Goal: Transaction & Acquisition: Book appointment/travel/reservation

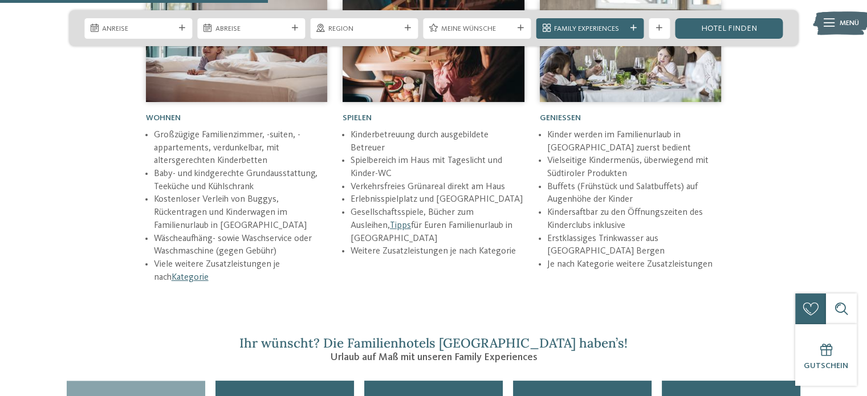
scroll to position [1652, 0]
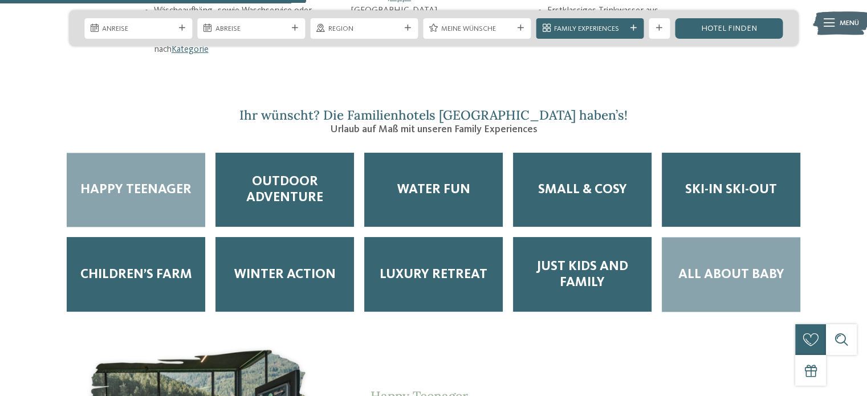
drag, startPoint x: 553, startPoint y: 239, endPoint x: 747, endPoint y: 249, distance: 194.6
click at [747, 249] on div "All about Baby" at bounding box center [730, 274] width 138 height 75
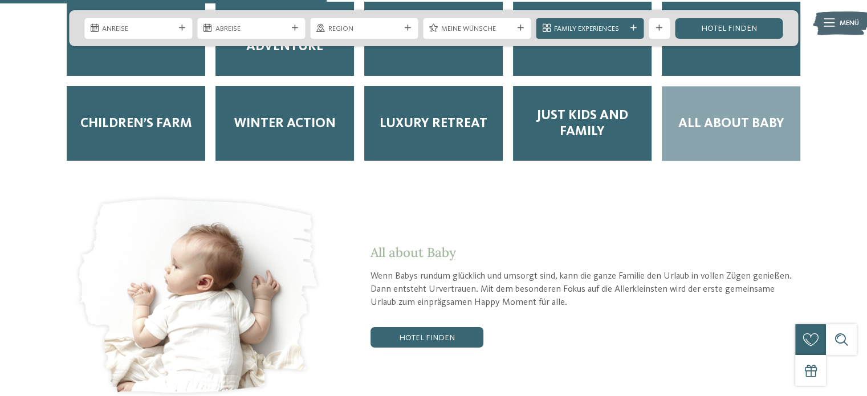
scroll to position [1823, 0]
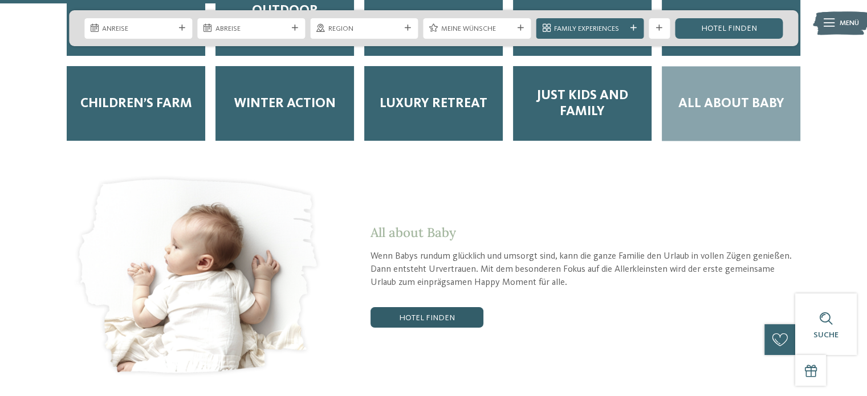
click at [465, 307] on link "Hotel finden" at bounding box center [426, 317] width 113 height 21
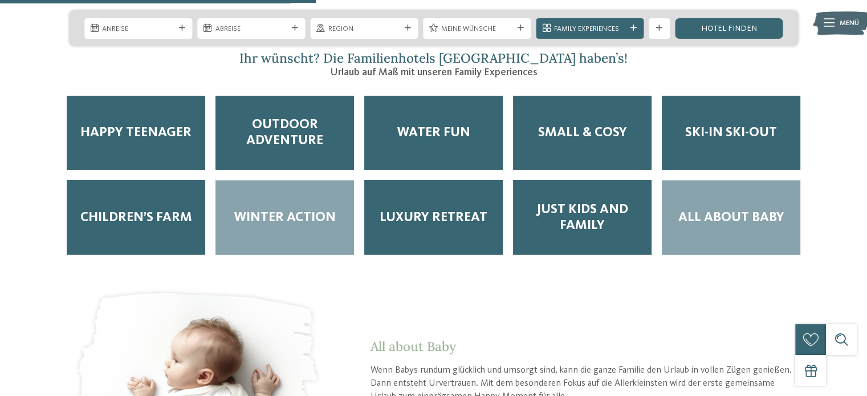
click at [315, 210] on span "Winter Action" at bounding box center [284, 218] width 101 height 16
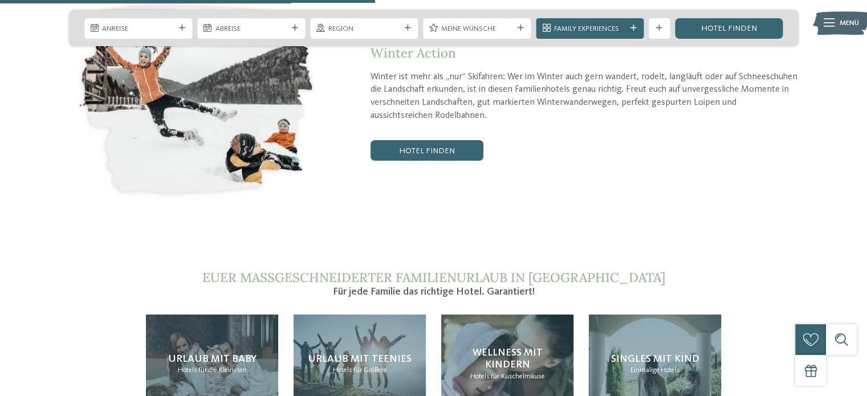
scroll to position [2051, 0]
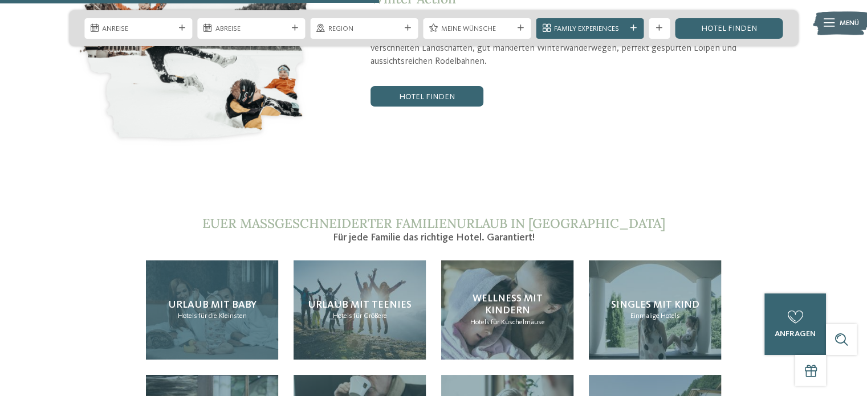
click at [250, 260] on div "Urlaub mit Baby Hotels für die Kleinsten" at bounding box center [212, 309] width 132 height 99
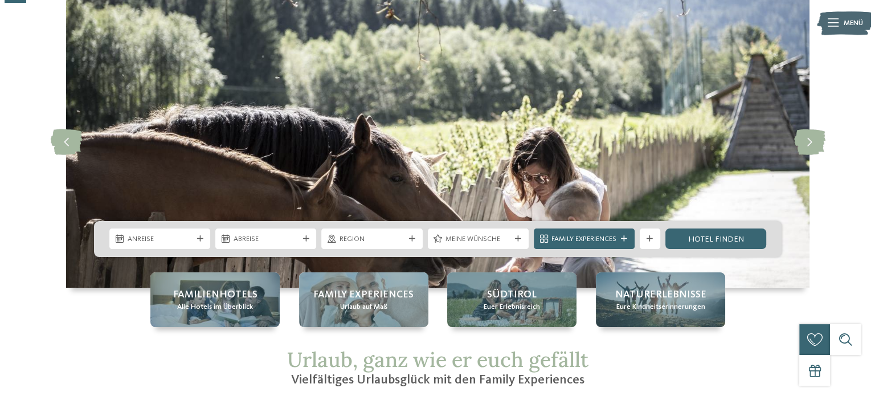
scroll to position [114, 0]
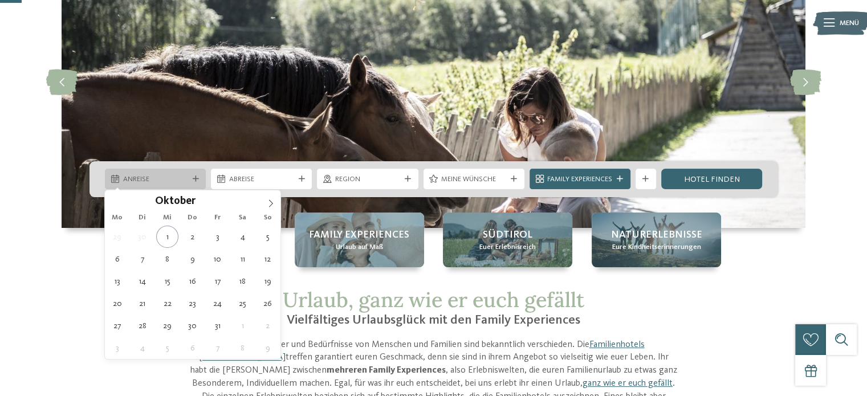
click at [132, 177] on span "Anreise" at bounding box center [155, 179] width 65 height 10
click at [268, 202] on icon at bounding box center [271, 203] width 8 height 8
type div "[DATE]"
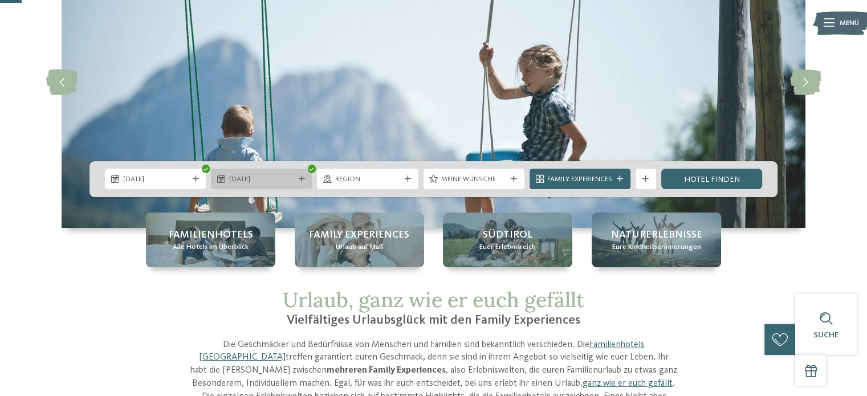
click at [233, 183] on span "07.11.2025" at bounding box center [261, 179] width 65 height 10
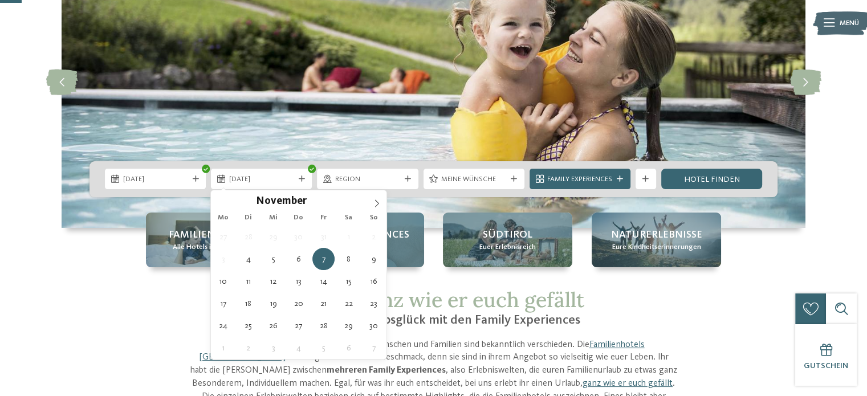
type div "[DATE]"
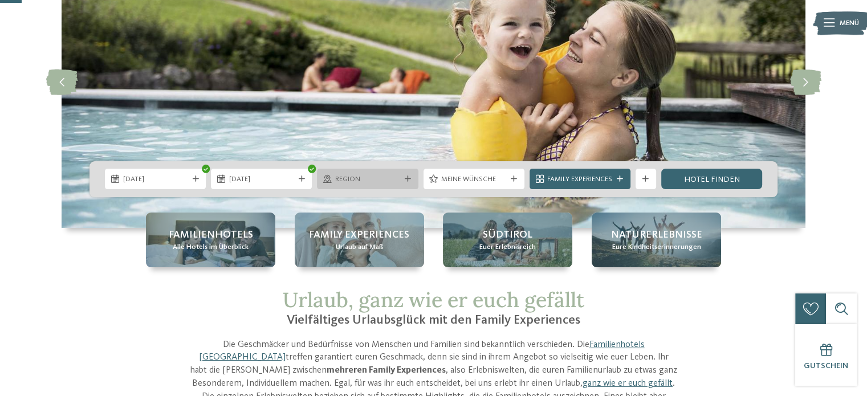
click at [366, 183] on span "Region" at bounding box center [367, 179] width 65 height 10
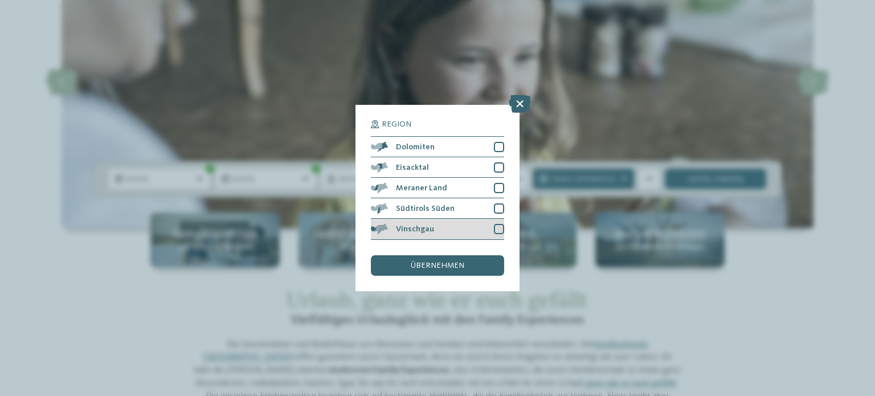
click at [501, 230] on div at bounding box center [499, 229] width 10 height 10
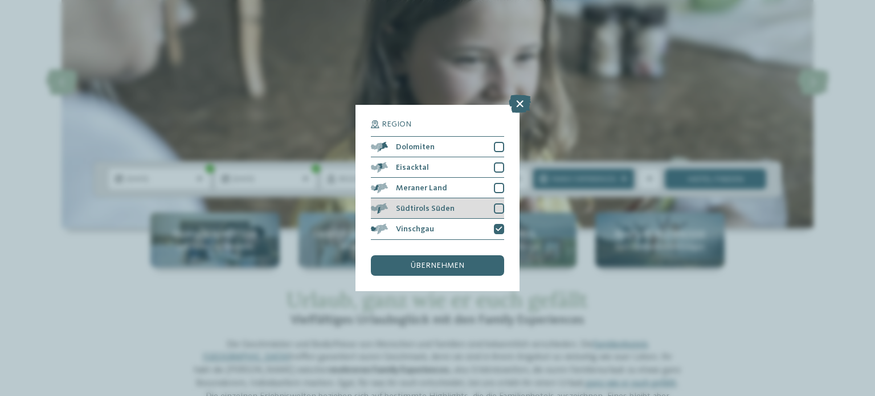
click at [499, 207] on div at bounding box center [499, 208] width 10 height 10
click at [497, 189] on div at bounding box center [499, 188] width 10 height 10
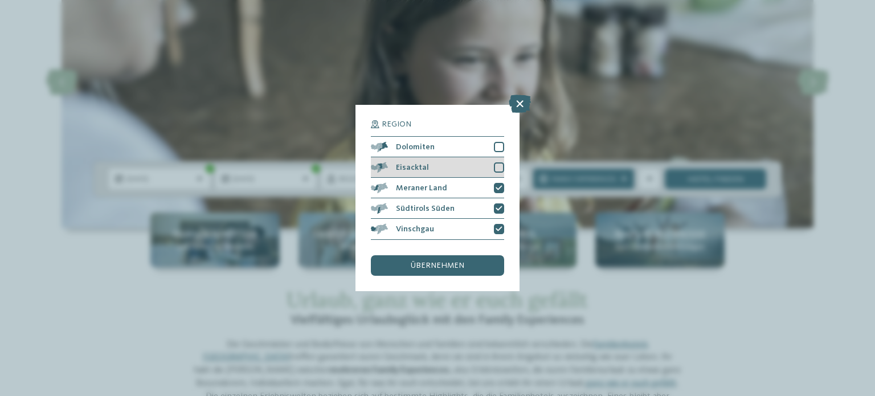
click at [497, 173] on div "Eisacktal" at bounding box center [437, 167] width 133 height 21
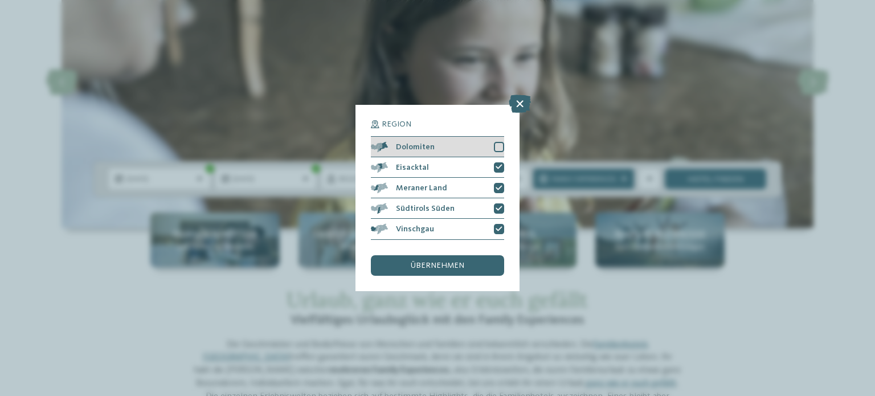
click at [498, 152] on div "Dolomiten" at bounding box center [437, 147] width 133 height 21
click at [452, 270] on div "übernehmen" at bounding box center [437, 265] width 133 height 21
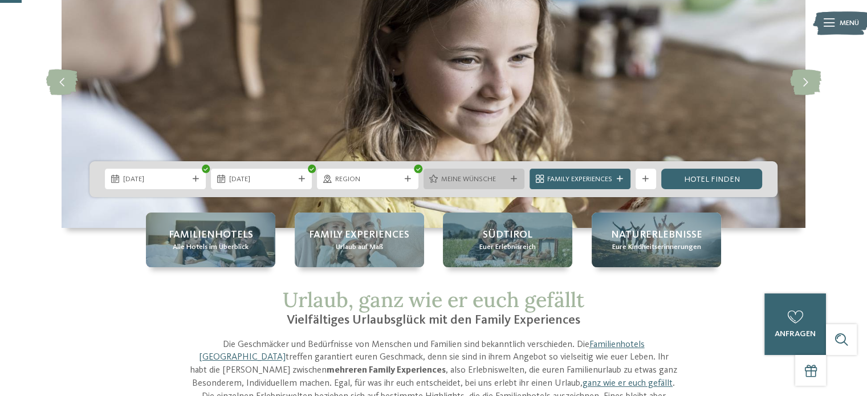
click at [458, 186] on div "Meine Wünsche" at bounding box center [473, 179] width 101 height 21
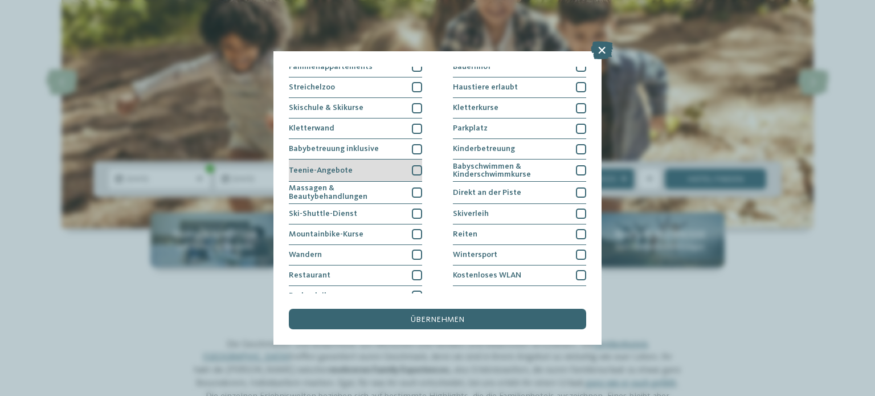
scroll to position [141, 0]
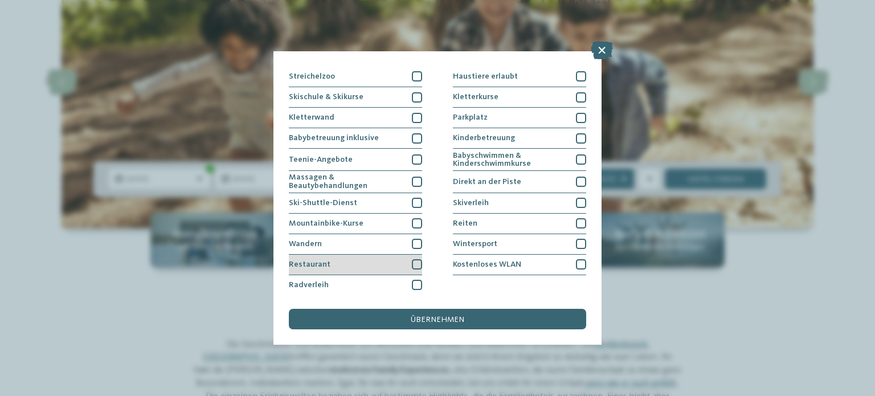
click at [368, 265] on div "Restaurant" at bounding box center [355, 265] width 133 height 21
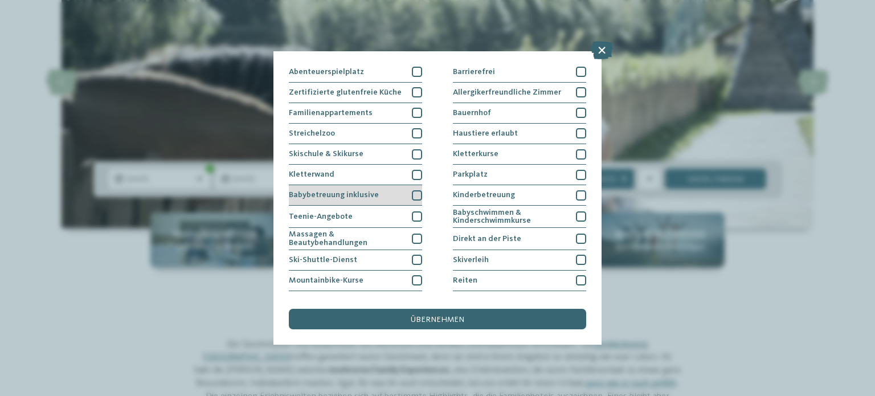
scroll to position [27, 0]
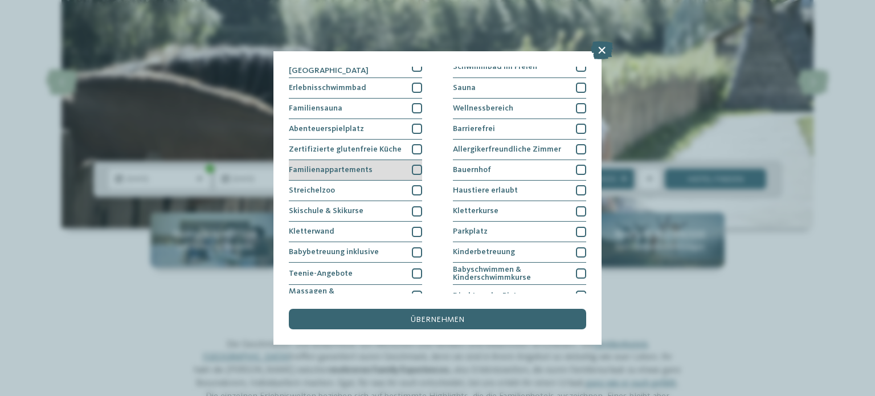
click at [360, 167] on span "Familienappartements" at bounding box center [331, 170] width 84 height 8
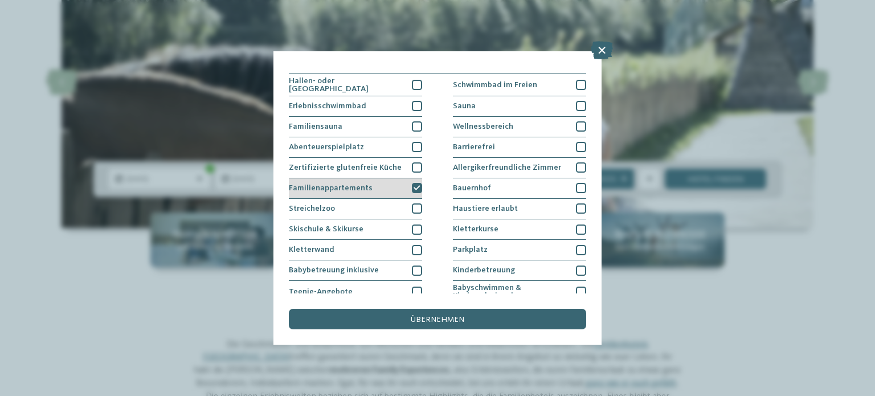
scroll to position [0, 0]
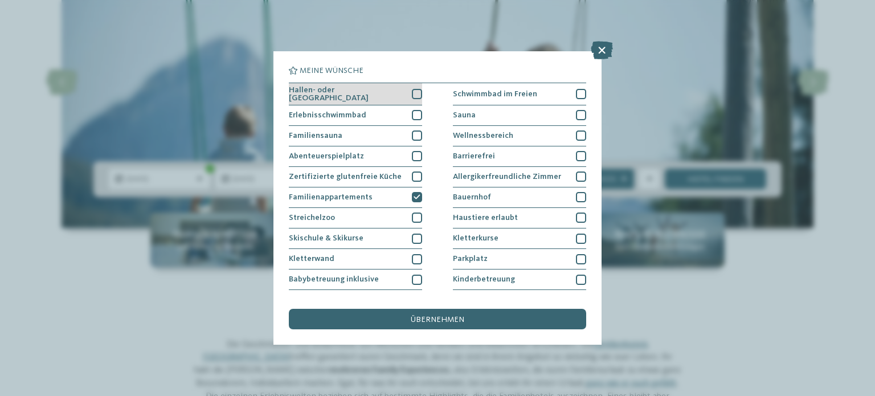
click at [354, 94] on span "Hallen- oder Schleusenbad" at bounding box center [347, 94] width 116 height 17
click at [367, 110] on div "Erlebnisschwimmbad" at bounding box center [355, 115] width 133 height 21
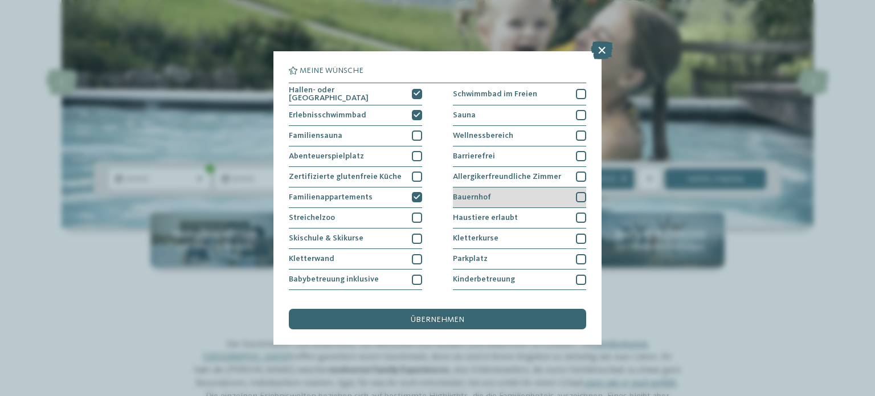
click at [526, 187] on div "Bauernhof" at bounding box center [519, 197] width 133 height 21
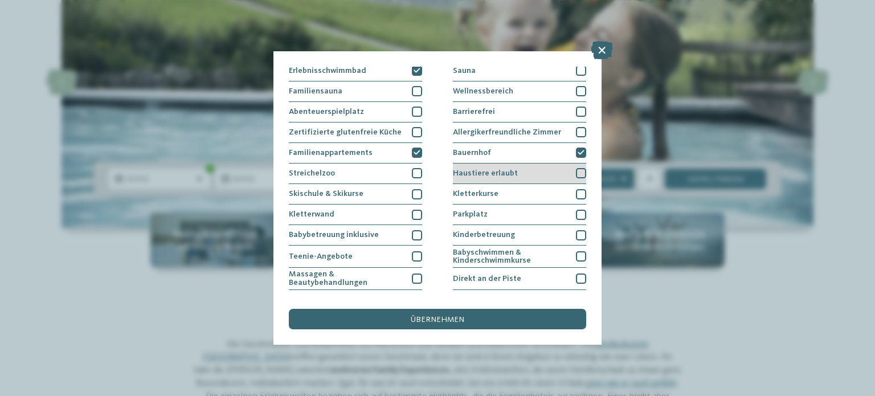
scroll to position [57, 0]
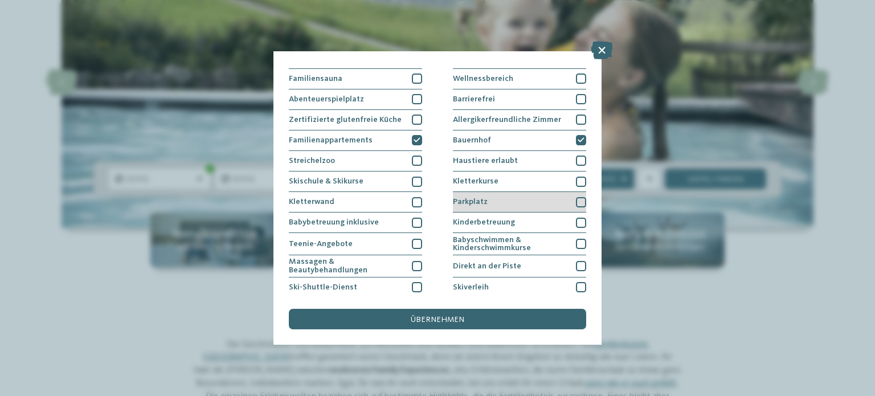
click at [509, 204] on div "Parkplatz" at bounding box center [519, 202] width 133 height 21
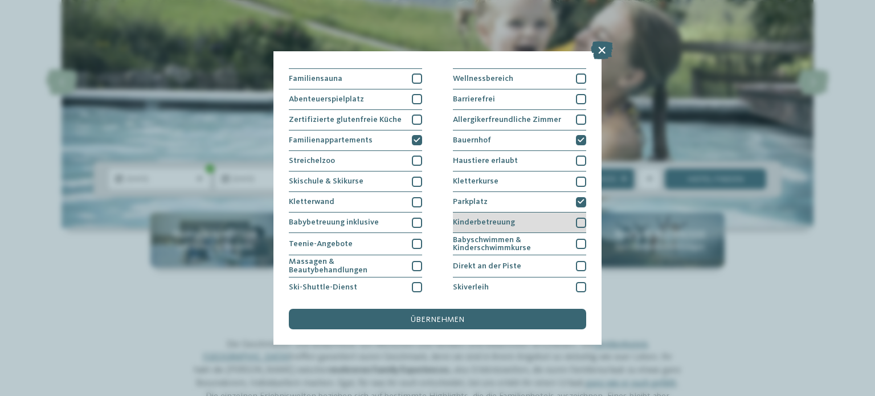
scroll to position [114, 0]
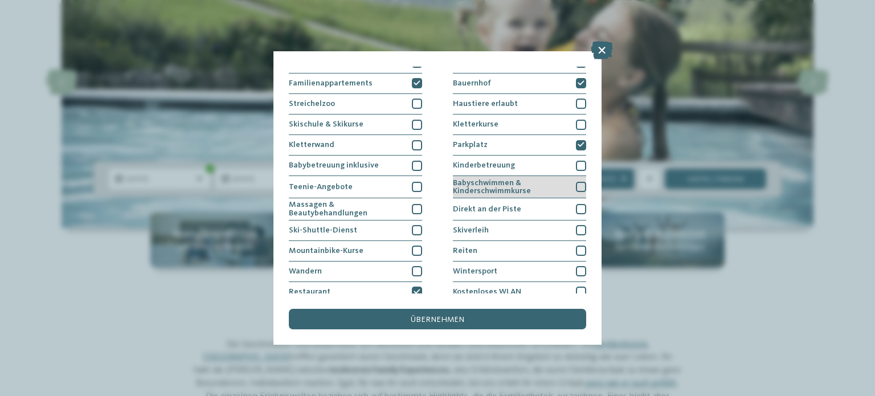
click at [527, 185] on span "Babyschwimmen & Kinderschwimmkurse" at bounding box center [511, 187] width 116 height 17
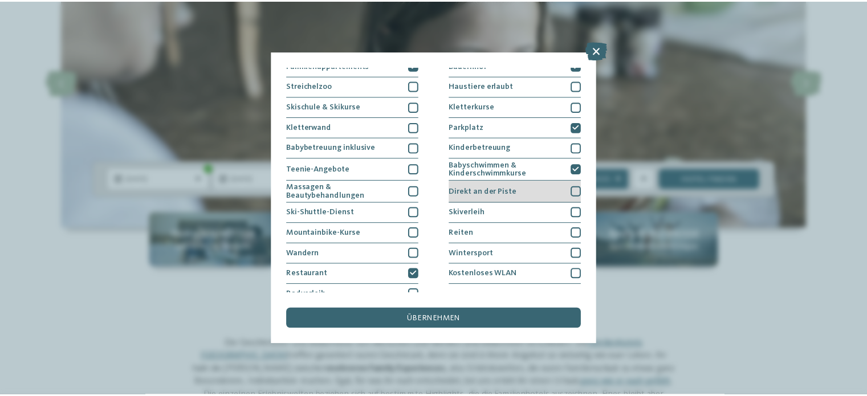
scroll to position [141, 0]
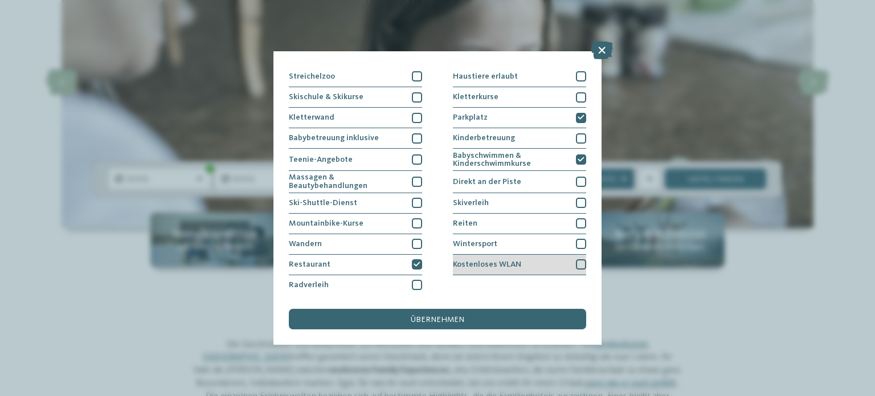
click at [490, 271] on div "Kostenloses WLAN" at bounding box center [519, 265] width 133 height 21
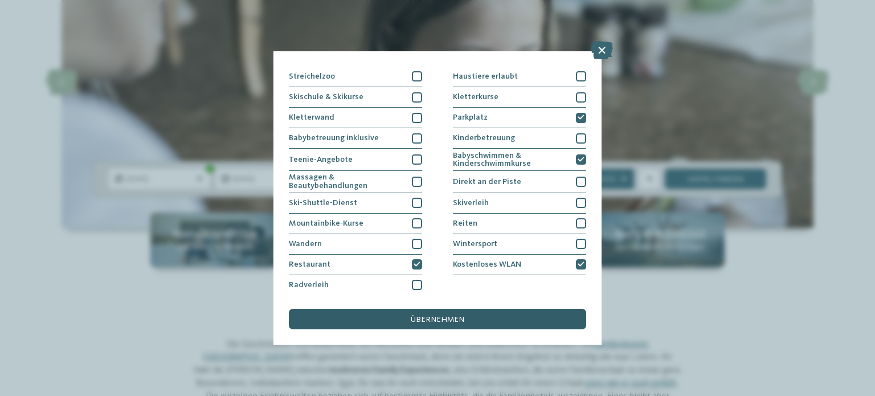
click at [504, 323] on div "übernehmen" at bounding box center [437, 319] width 297 height 21
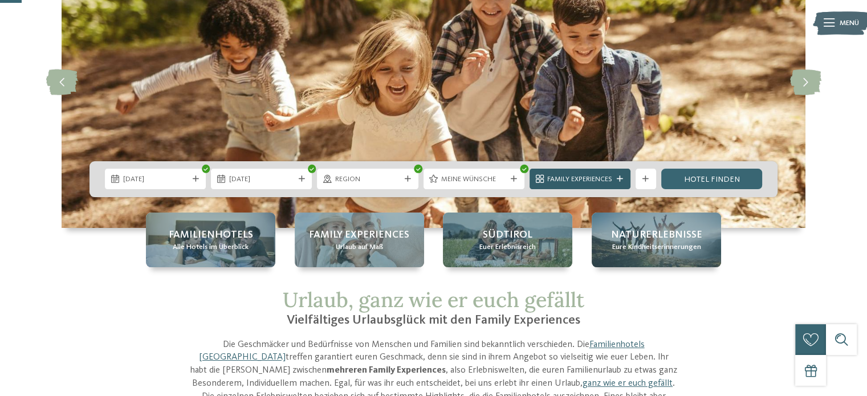
click at [599, 177] on span "Family Experiences" at bounding box center [579, 179] width 65 height 10
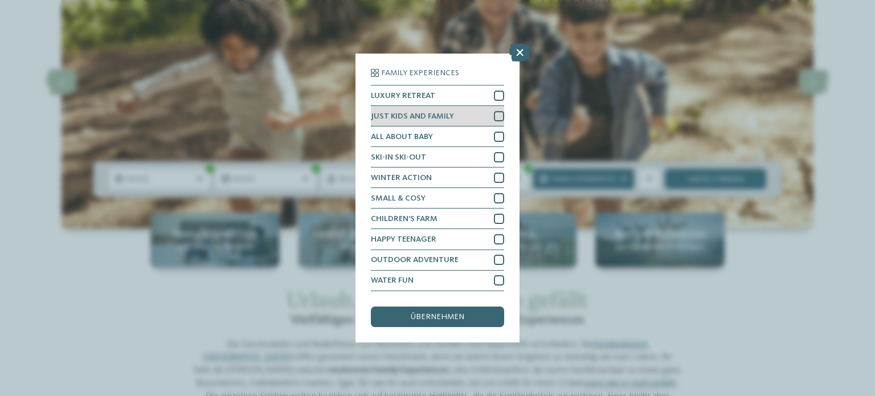
click at [441, 120] on span "JUST KIDS AND FAMILY" at bounding box center [412, 116] width 83 height 8
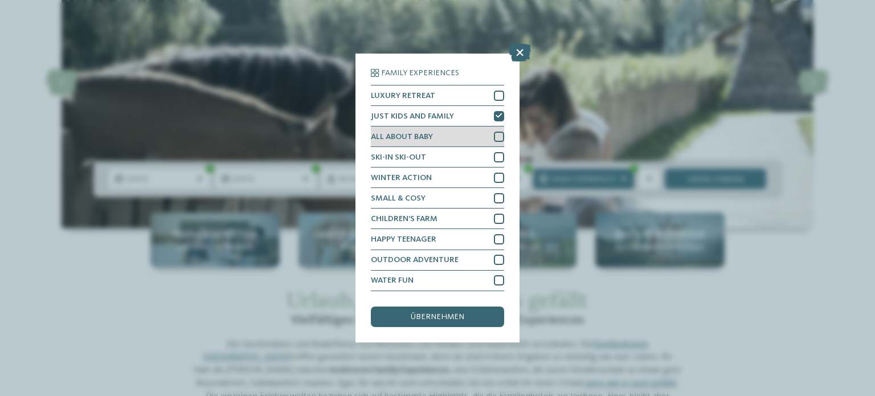
click at [414, 136] on span "ALL ABOUT BABY" at bounding box center [402, 137] width 62 height 8
click at [416, 328] on div "Family Experiences LUXURY RETREAT JUST KIDS AND FAMILY" at bounding box center [438, 198] width 164 height 288
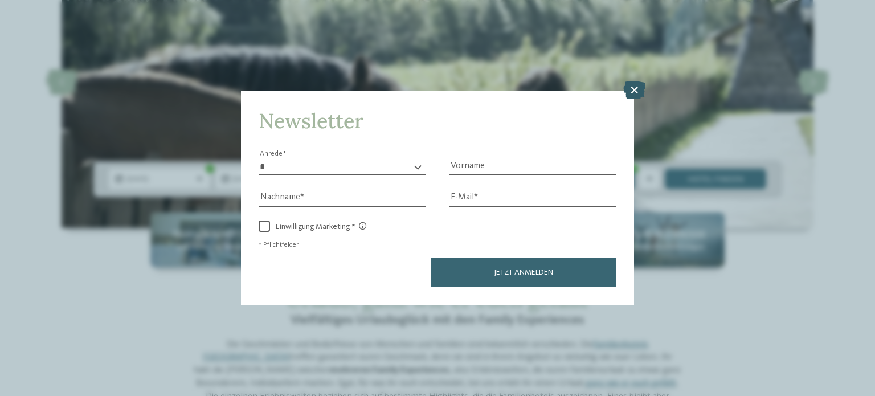
click at [638, 91] on icon at bounding box center [634, 90] width 22 height 18
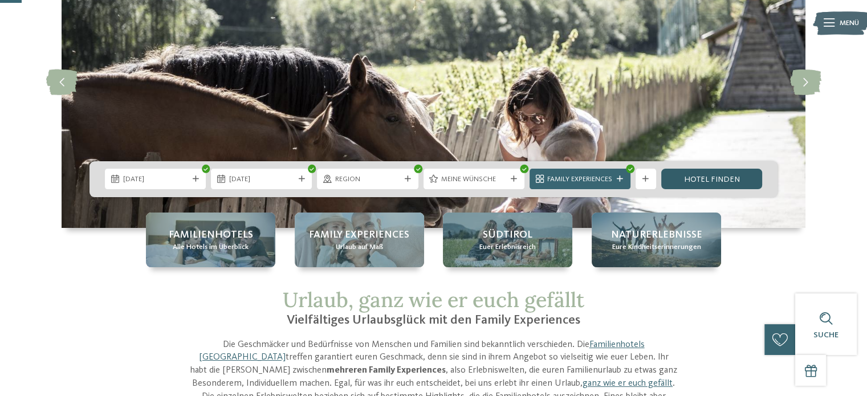
click at [719, 173] on link "Hotel finden" at bounding box center [711, 179] width 101 height 21
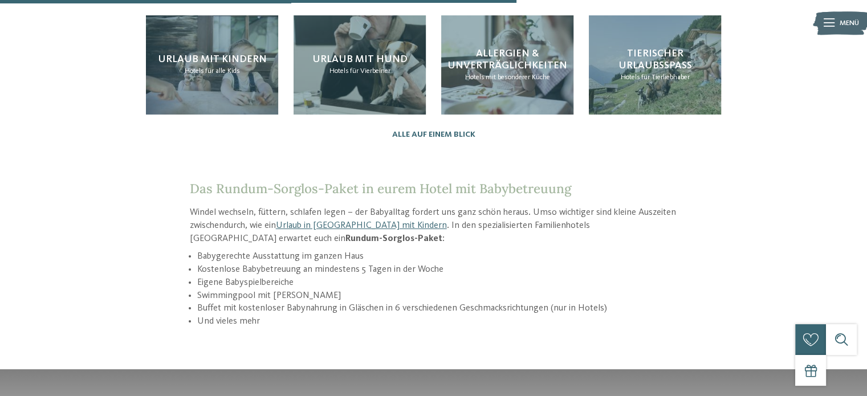
scroll to position [1367, 0]
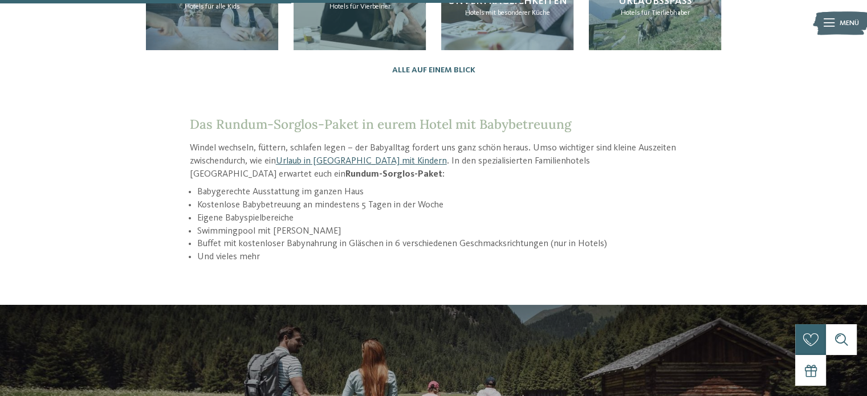
click at [337, 157] on link "Urlaub in [GEOGRAPHIC_DATA] mit Kindern" at bounding box center [361, 161] width 171 height 9
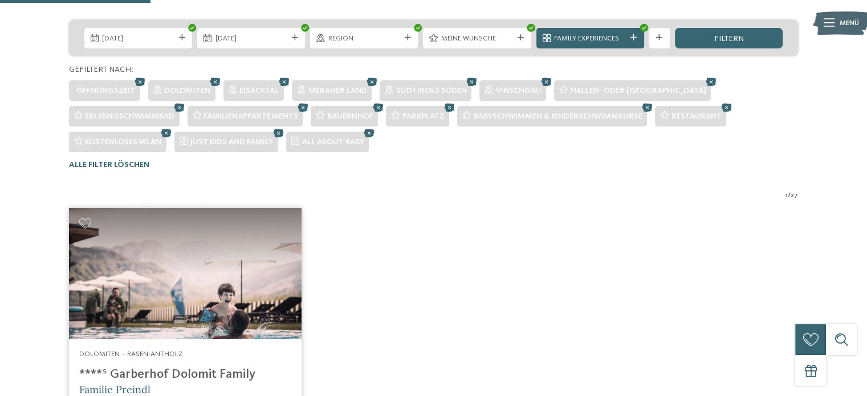
scroll to position [153, 0]
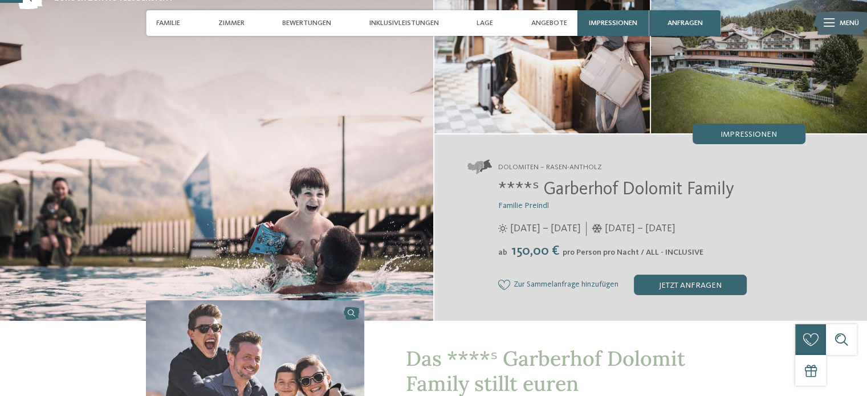
scroll to position [114, 0]
